Goal: Communication & Community: Answer question/provide support

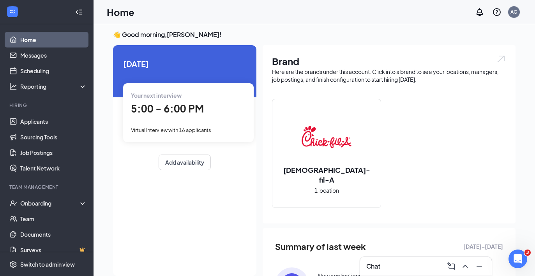
click at [403, 272] on div "Chat" at bounding box center [425, 266] width 119 height 12
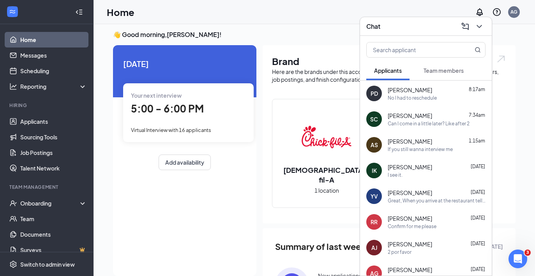
click at [408, 98] on div "No I had to reschedule" at bounding box center [412, 98] width 49 height 7
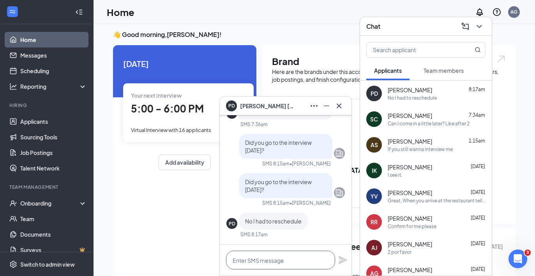
click at [252, 261] on textarea at bounding box center [280, 260] width 109 height 19
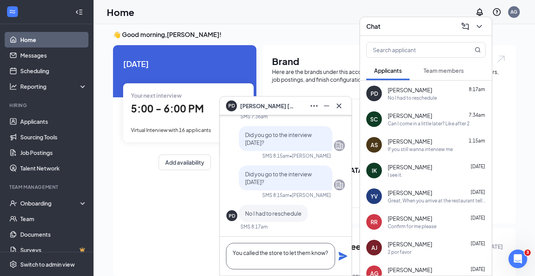
type textarea "You called the store to let them know?"
click at [342, 258] on icon "Plane" at bounding box center [343, 256] width 9 height 9
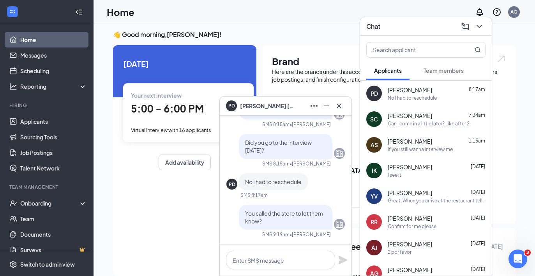
click at [408, 122] on div "Can I come in a little later? Like after 2" at bounding box center [429, 123] width 82 height 7
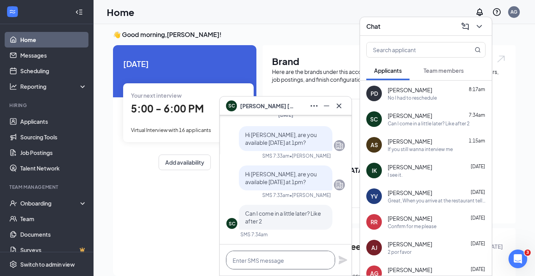
click at [282, 256] on textarea at bounding box center [280, 260] width 109 height 19
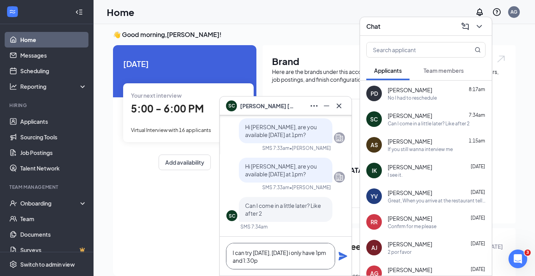
type textarea "I can try [DATE], [DATE] i only have 1pm and 1:30p"
click at [344, 254] on icon "Plane" at bounding box center [343, 256] width 9 height 9
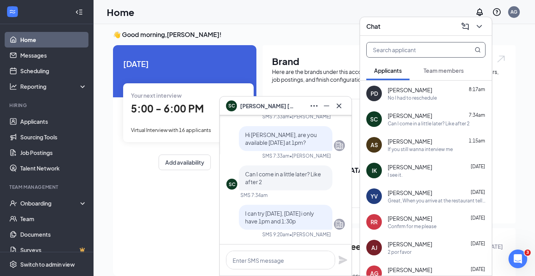
click at [392, 53] on input "text" at bounding box center [413, 49] width 92 height 15
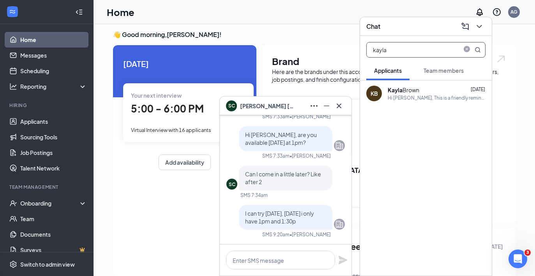
type input "kayla"
click at [405, 91] on div "[PERSON_NAME]" at bounding box center [404, 90] width 32 height 8
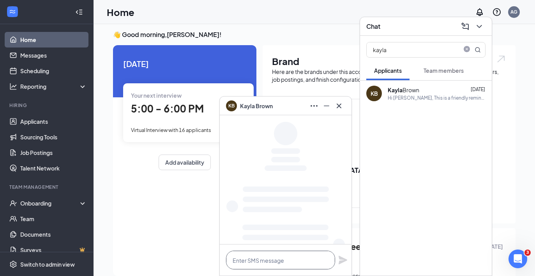
click at [281, 262] on textarea at bounding box center [280, 260] width 109 height 19
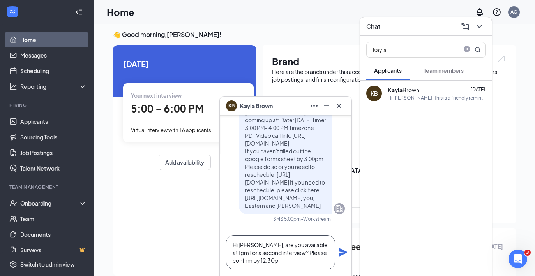
type textarea "Hi [PERSON_NAME], are you available at 1pm for a second interview? Please confi…"
click at [338, 251] on div "Hi [PERSON_NAME], are you available at 1pm for a second interview? Please confi…" at bounding box center [286, 252] width 132 height 47
click at [343, 253] on icon "Plane" at bounding box center [343, 252] width 9 height 9
